Goal: Task Accomplishment & Management: Manage account settings

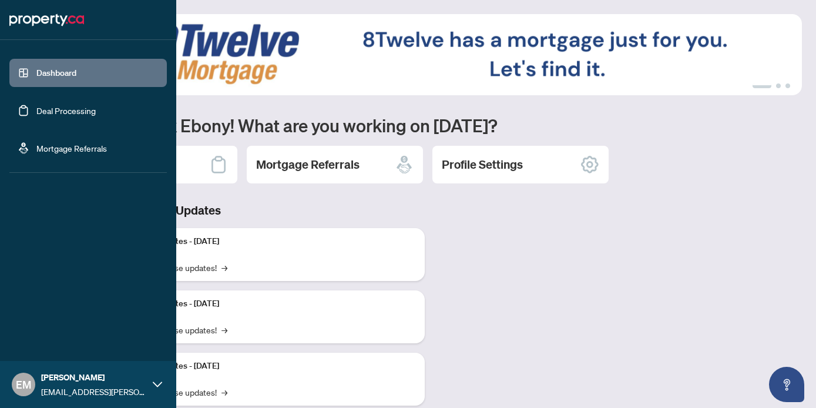
click at [36, 106] on link "Deal Processing" at bounding box center [65, 110] width 59 height 11
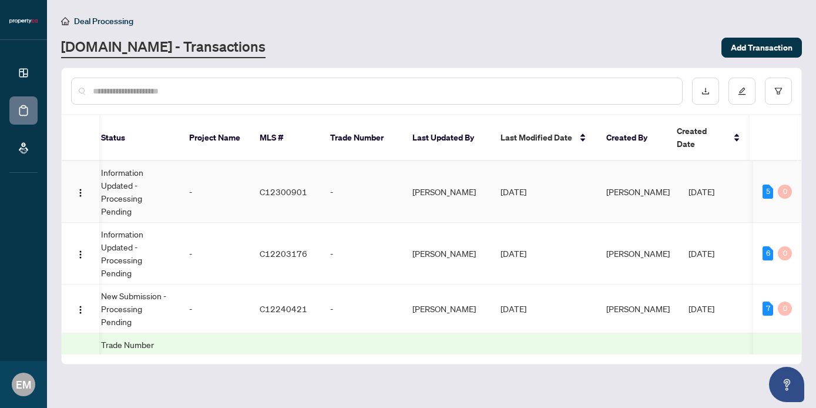
scroll to position [0, 85]
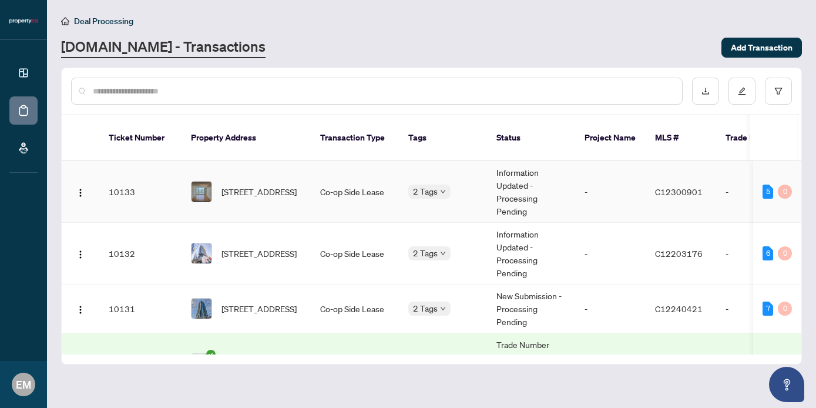
click at [306, 179] on td "[STREET_ADDRESS]" at bounding box center [246, 192] width 129 height 62
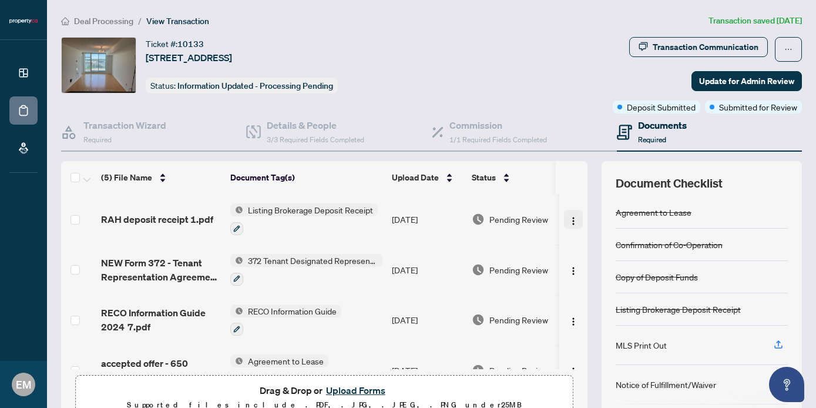
click at [572, 223] on img "button" at bounding box center [573, 220] width 9 height 9
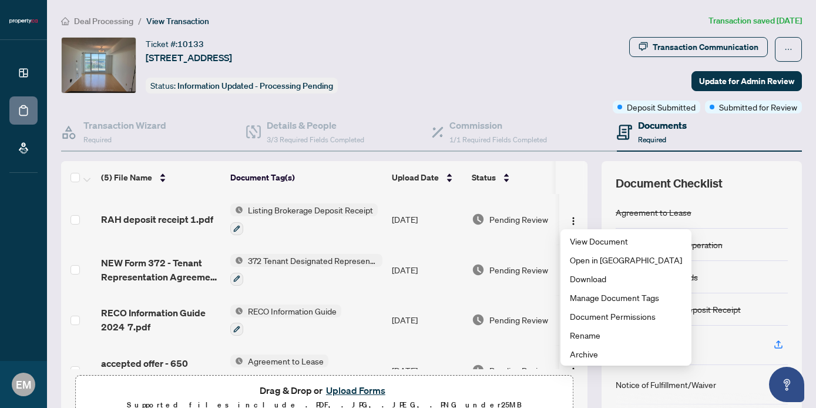
click at [568, 189] on th at bounding box center [570, 177] width 28 height 33
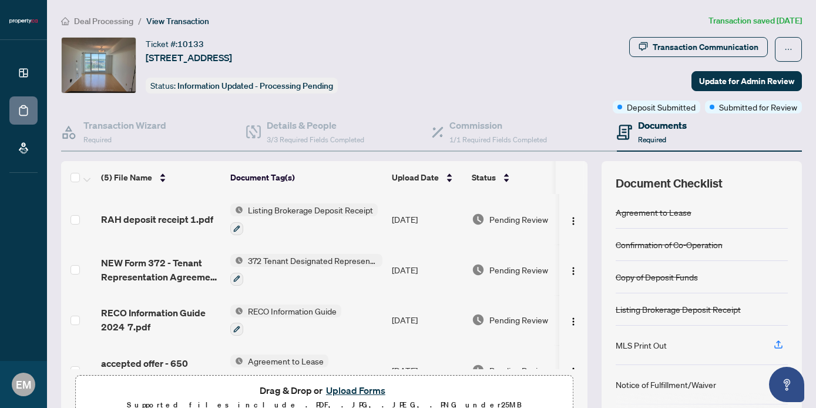
click at [440, 18] on ol "Deal Processing / View Transaction" at bounding box center [382, 21] width 643 height 14
click at [232, 52] on span "[STREET_ADDRESS]" at bounding box center [189, 58] width 86 height 14
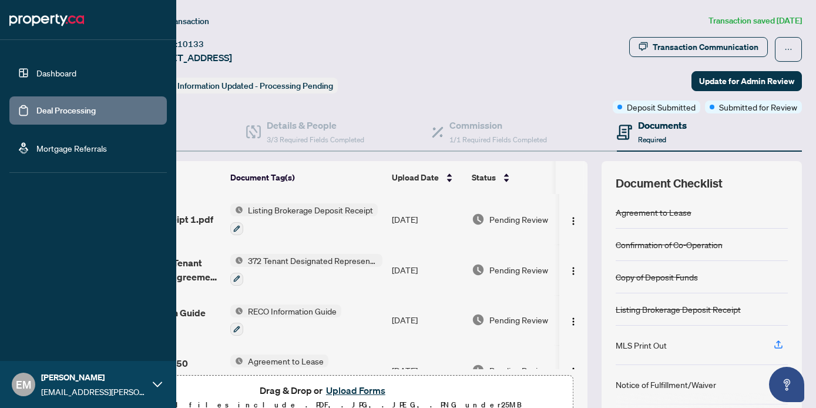
click at [36, 73] on link "Dashboard" at bounding box center [56, 73] width 40 height 11
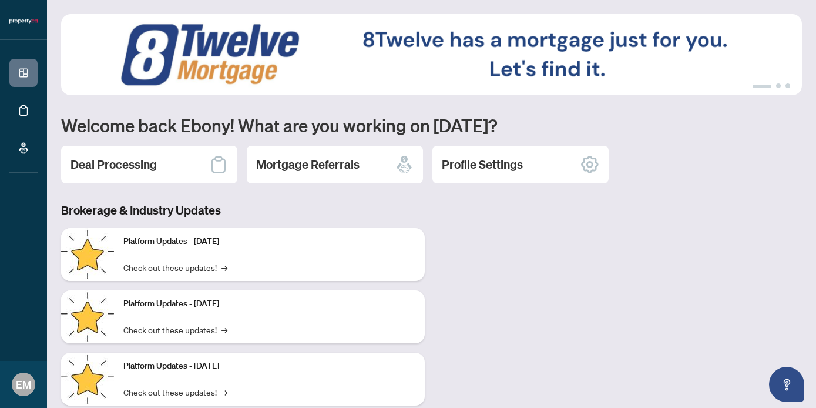
click at [667, 257] on div "Brokerage & Industry Updates Platform Updates - [DATE] Check out these updates!…" at bounding box center [431, 312] width 755 height 221
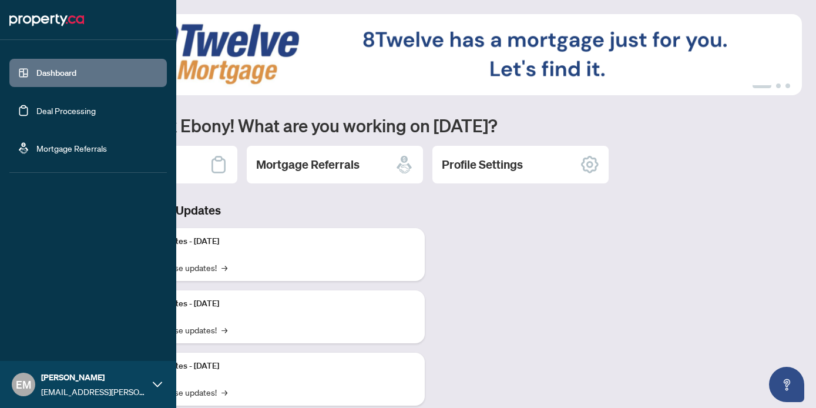
click at [36, 105] on link "Deal Processing" at bounding box center [65, 110] width 59 height 11
